Goal: Book appointment/travel/reservation

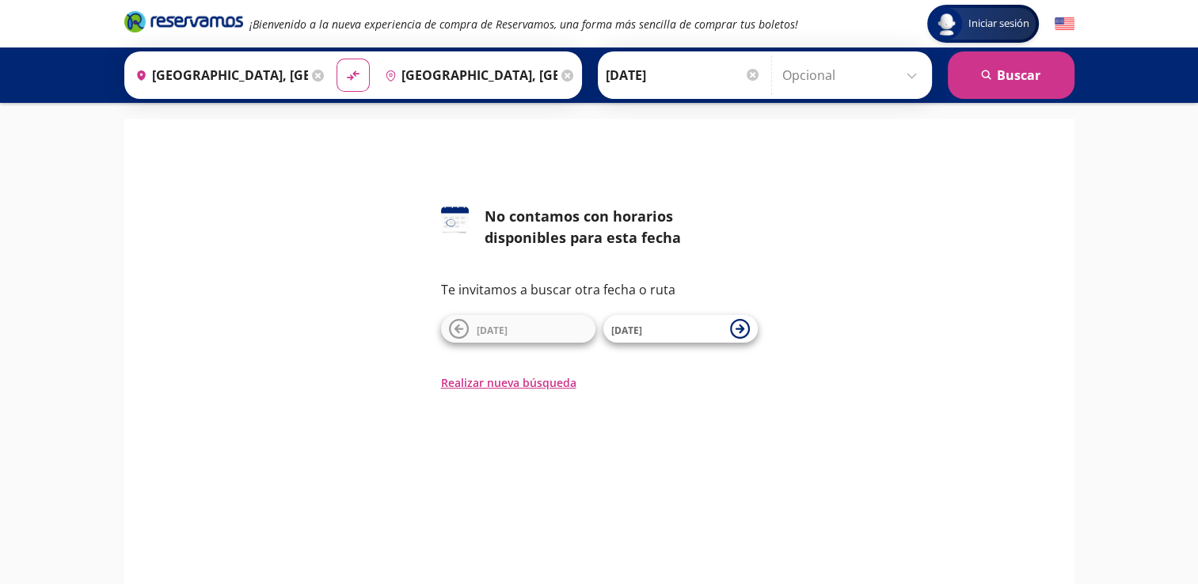
click at [751, 74] on div at bounding box center [753, 75] width 12 height 12
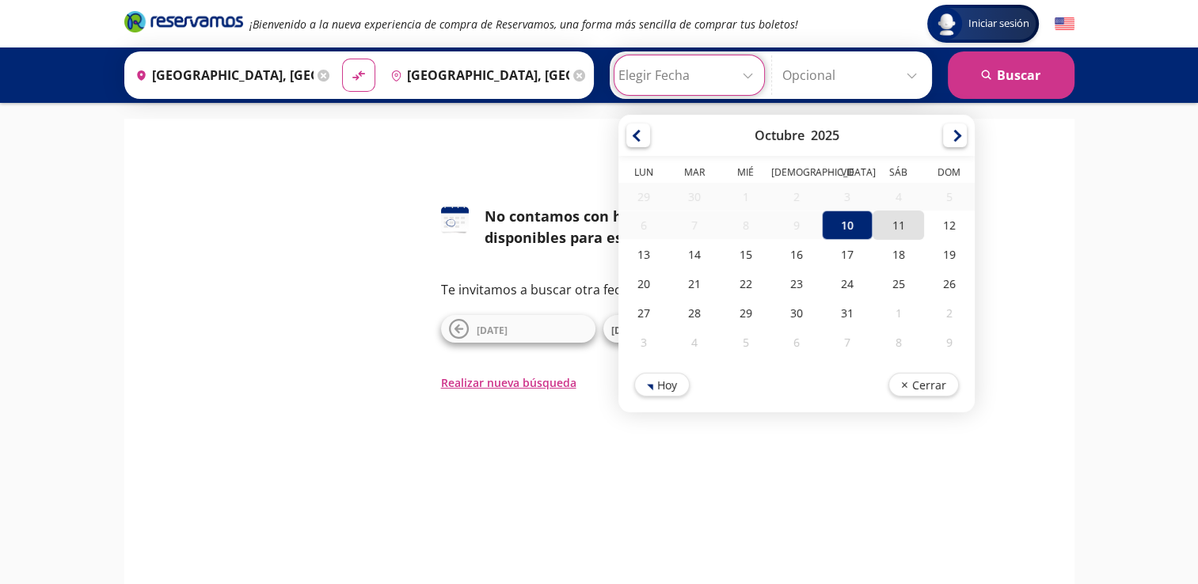
click at [890, 215] on div "11" at bounding box center [897, 225] width 51 height 29
type input "[DATE]"
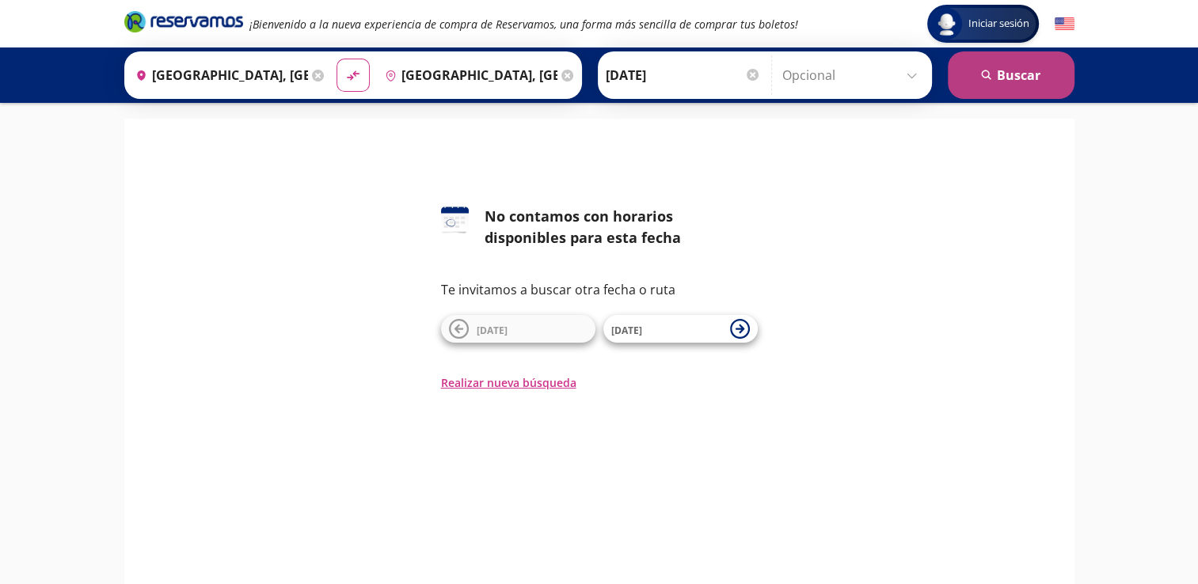
click at [972, 97] on button "search [GEOGRAPHIC_DATA]" at bounding box center [1011, 75] width 127 height 48
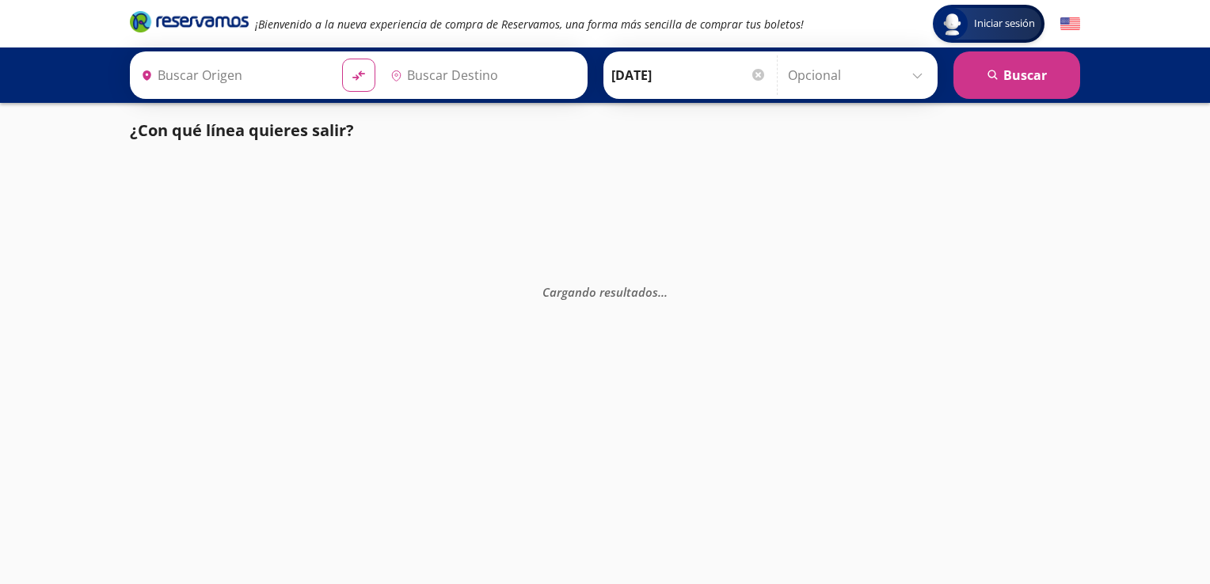
type input "[GEOGRAPHIC_DATA], [GEOGRAPHIC_DATA]"
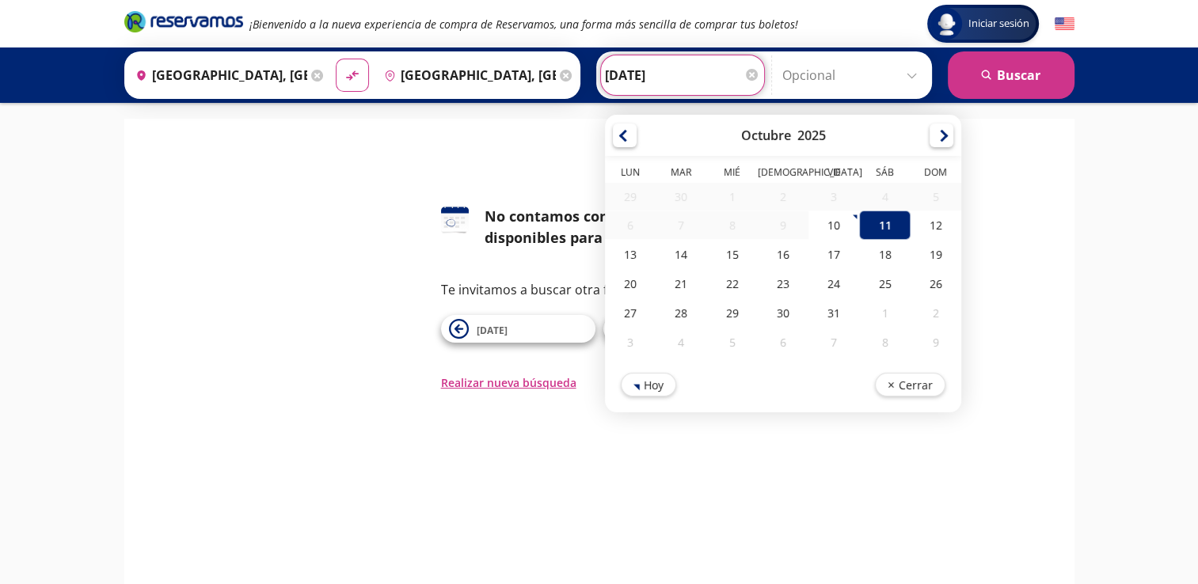
click at [754, 84] on input "[DATE]" at bounding box center [682, 75] width 155 height 40
click at [751, 79] on div at bounding box center [752, 75] width 12 height 12
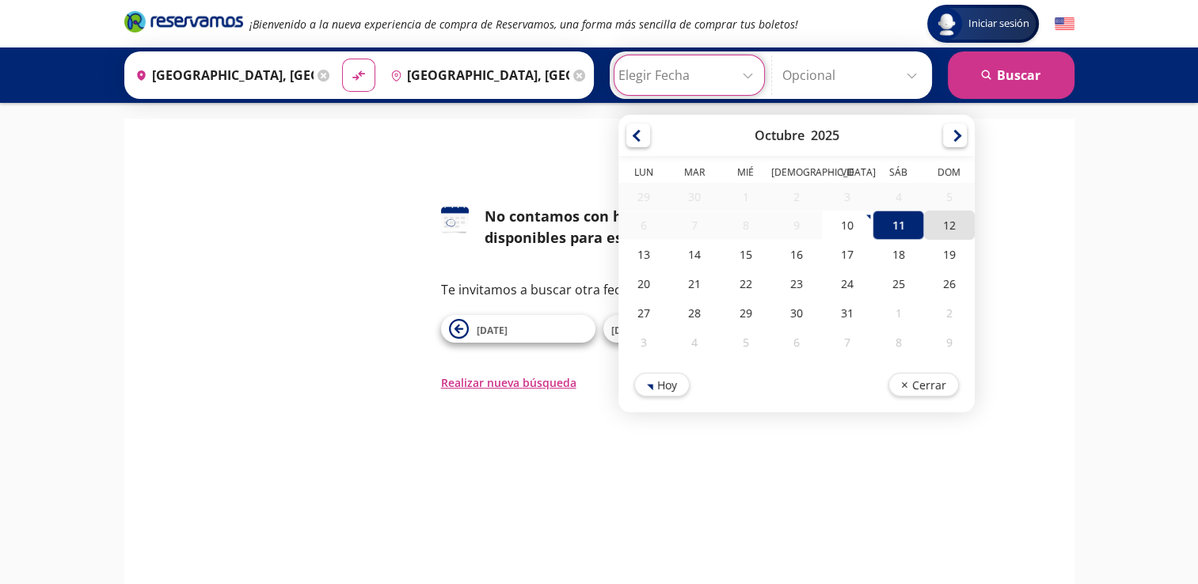
click at [935, 231] on div "12" at bounding box center [948, 225] width 51 height 29
type input "[DATE]"
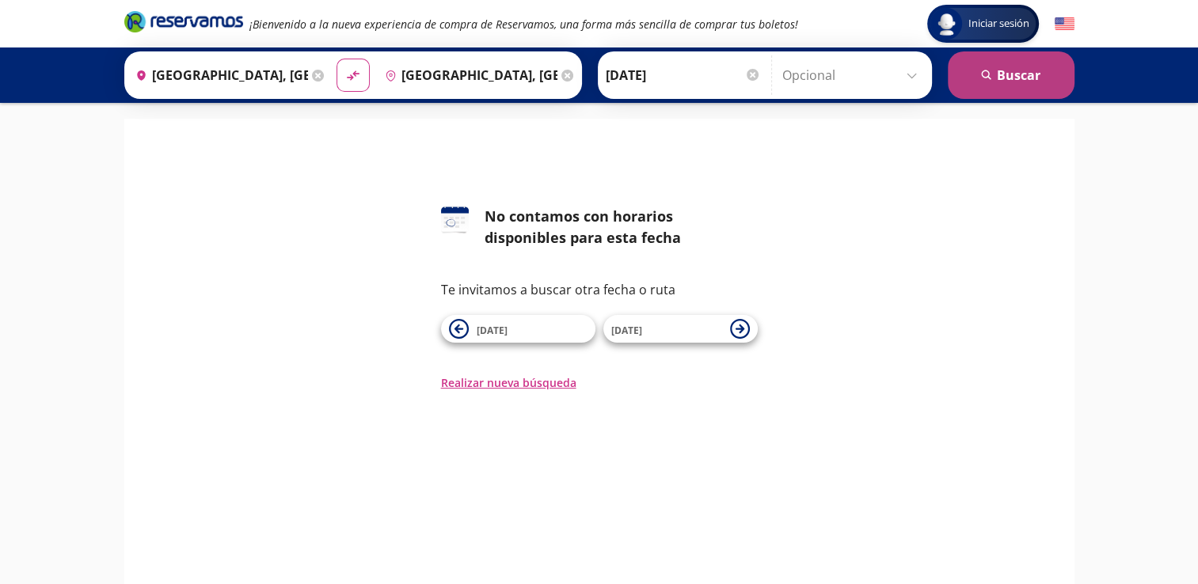
click at [1019, 78] on button "search [GEOGRAPHIC_DATA]" at bounding box center [1011, 75] width 127 height 48
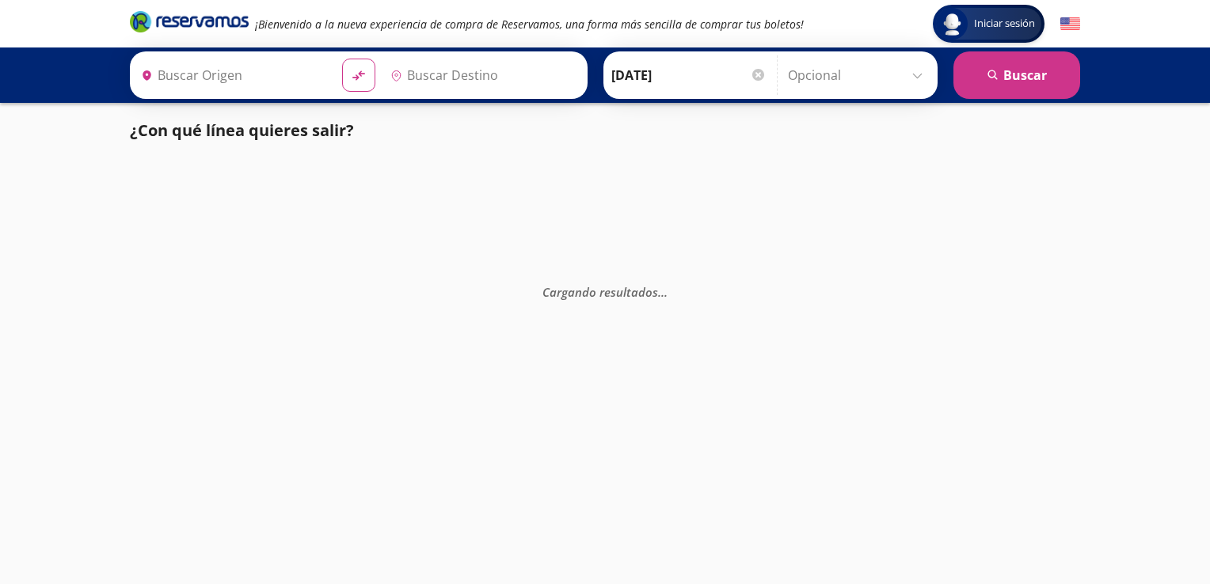
type input "[GEOGRAPHIC_DATA], [GEOGRAPHIC_DATA]"
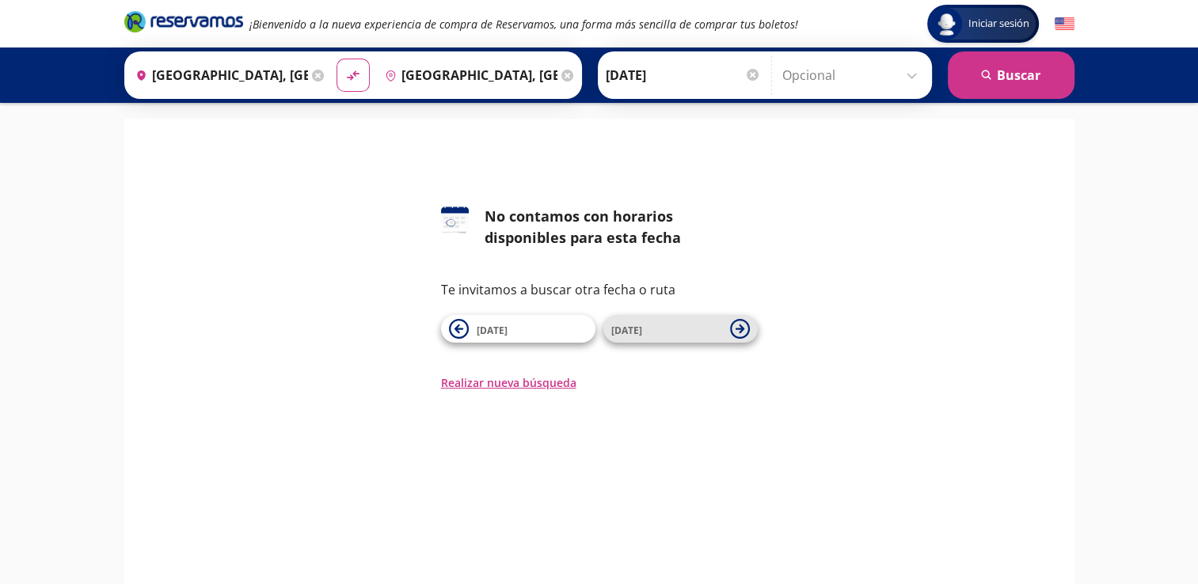
click at [633, 324] on span "[DATE]" at bounding box center [626, 330] width 31 height 13
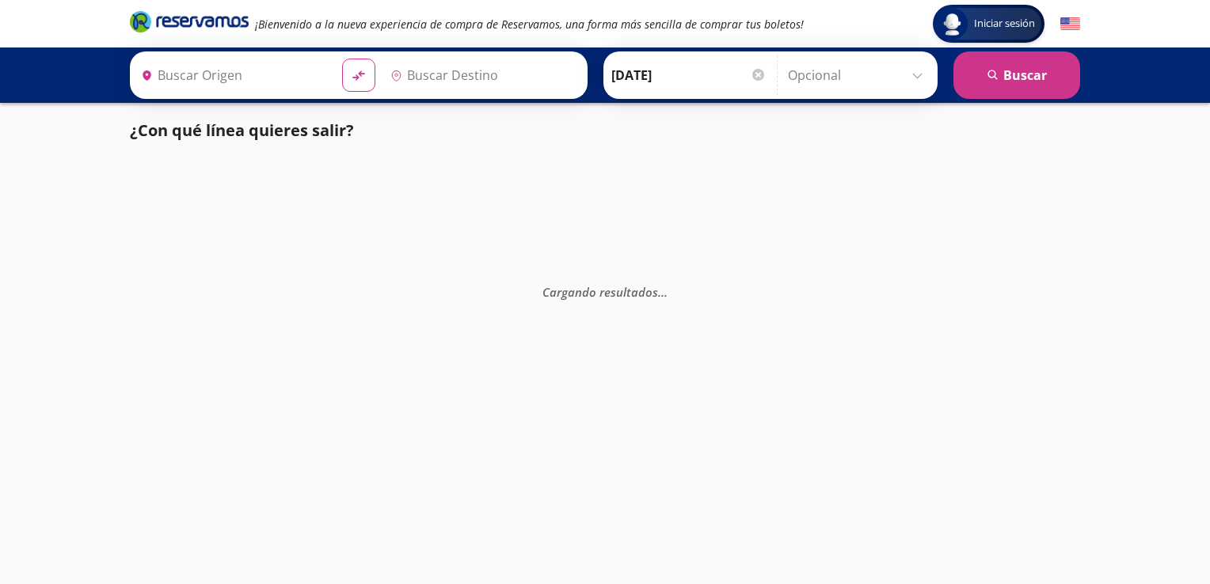
type input "[GEOGRAPHIC_DATA], [GEOGRAPHIC_DATA]"
